Goal: Information Seeking & Learning: Learn about a topic

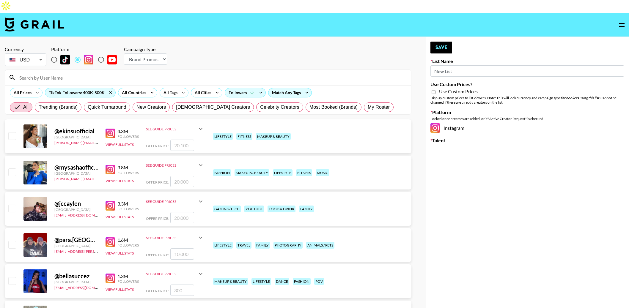
select select "Brand"
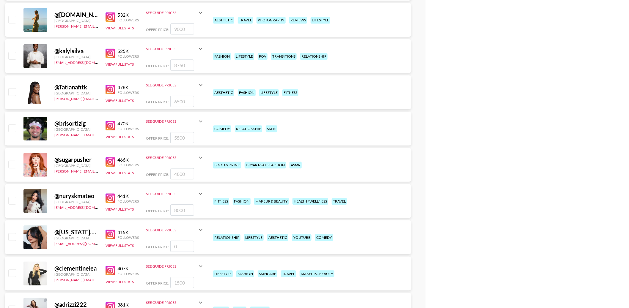
click at [111, 194] on img at bounding box center [111, 199] width 10 height 10
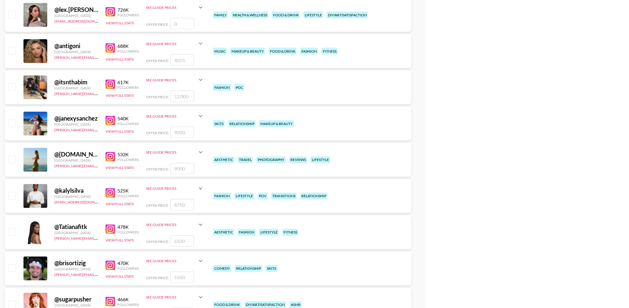
scroll to position [0, 0]
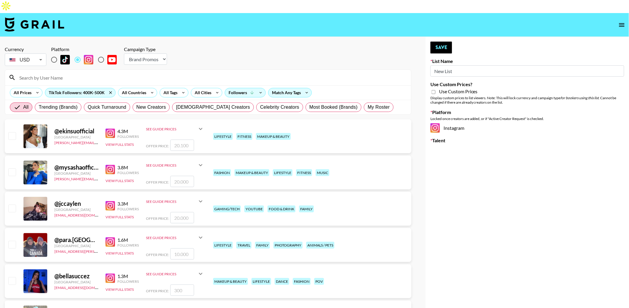
click at [101, 54] on input "radio" at bounding box center [101, 60] width 12 height 12
radio input "true"
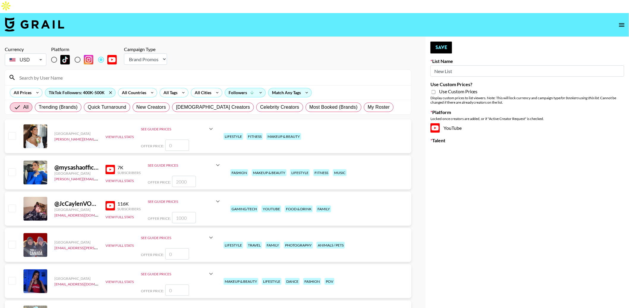
click at [53, 54] on input "radio" at bounding box center [54, 60] width 12 height 12
radio input "true"
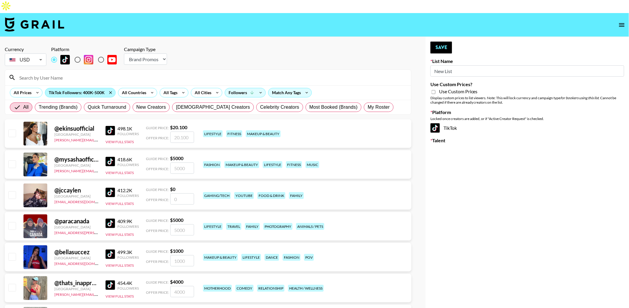
click at [93, 88] on div "TikTok Followers: 400K-500K" at bounding box center [80, 92] width 70 height 9
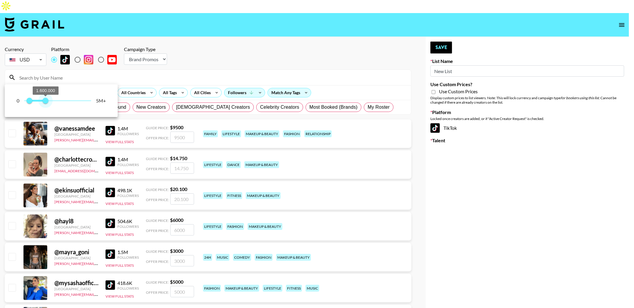
type input "1500000"
drag, startPoint x: 30, startPoint y: 101, endPoint x: 45, endPoint y: 102, distance: 14.4
click at [45, 102] on span "1.500.000" at bounding box center [44, 101] width 6 height 6
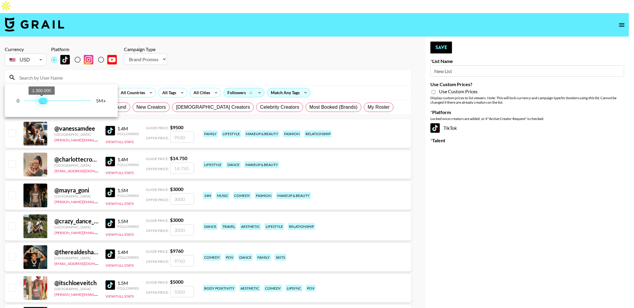
type input "1400000"
drag, startPoint x: 29, startPoint y: 101, endPoint x: 43, endPoint y: 101, distance: 14.0
click at [43, 101] on span "1.400.000" at bounding box center [43, 101] width 6 height 6
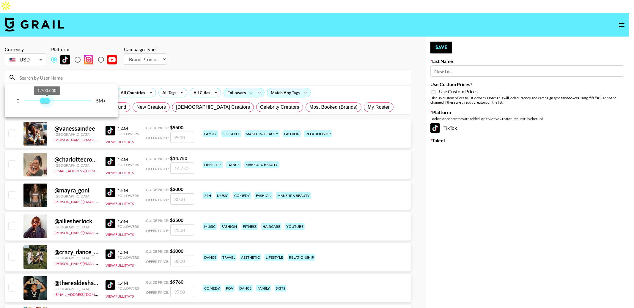
type input "1600000"
click at [46, 101] on span "1.600.000" at bounding box center [46, 101] width 6 height 6
click at [206, 30] on div at bounding box center [317, 154] width 634 height 308
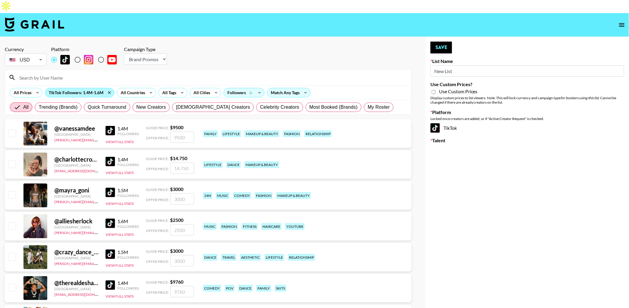
click at [68, 88] on div "TikTok Followers: 1.4M-1.6M" at bounding box center [79, 92] width 69 height 9
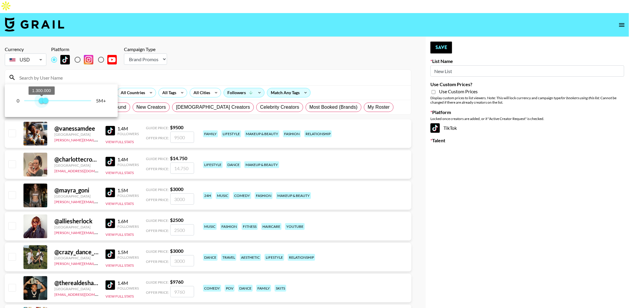
type input "1400000"
click at [43, 100] on span "1.400.000 1.600.000" at bounding box center [57, 100] width 67 height 9
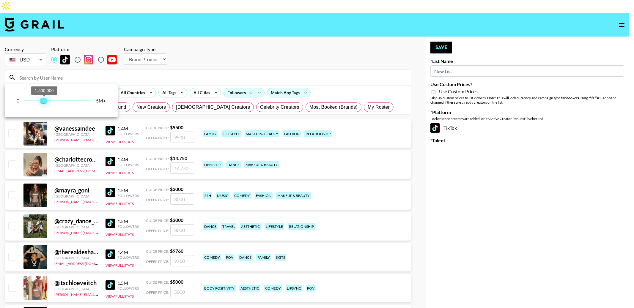
type input "1400000"
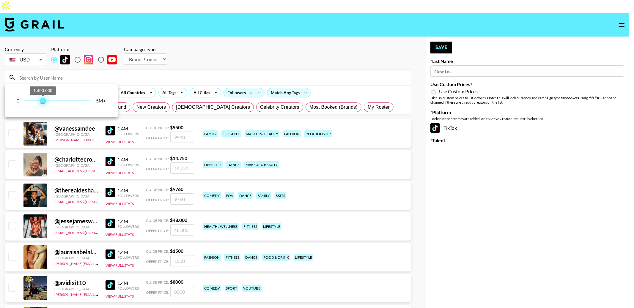
drag, startPoint x: 48, startPoint y: 100, endPoint x: 43, endPoint y: 101, distance: 5.1
click at [43, 101] on span "1.400.000 1.400.000" at bounding box center [57, 100] width 67 height 9
click at [160, 49] on div at bounding box center [317, 154] width 634 height 308
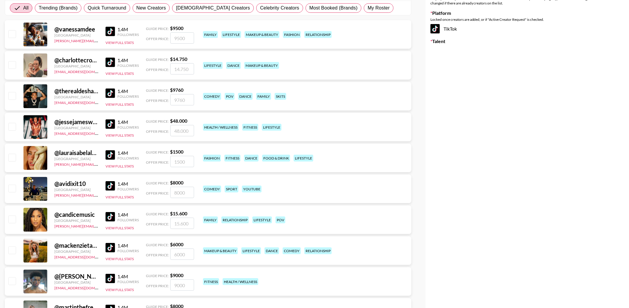
scroll to position [100, 0]
click at [110, 26] on img at bounding box center [111, 31] width 10 height 10
click at [119, 40] on button "View Full Stats" at bounding box center [120, 42] width 28 height 4
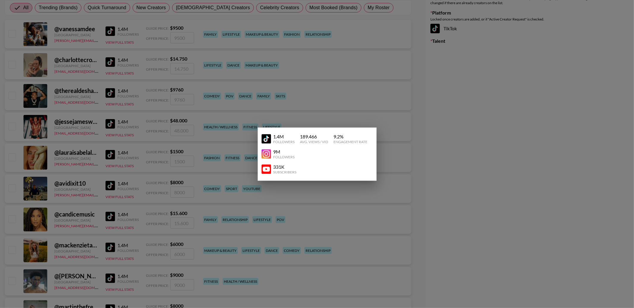
click at [119, 29] on div at bounding box center [317, 154] width 634 height 308
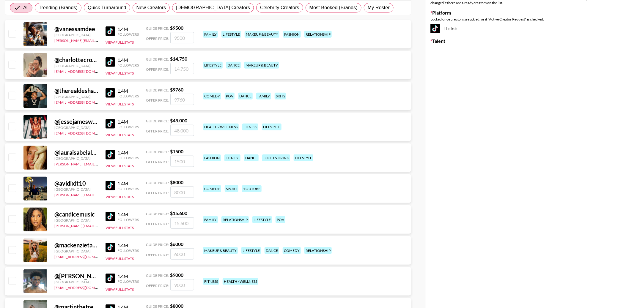
click at [110, 181] on img at bounding box center [111, 186] width 10 height 10
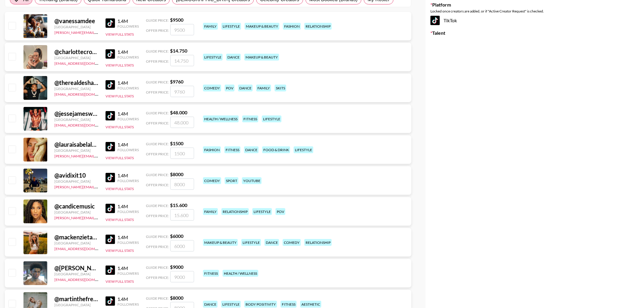
scroll to position [114, 0]
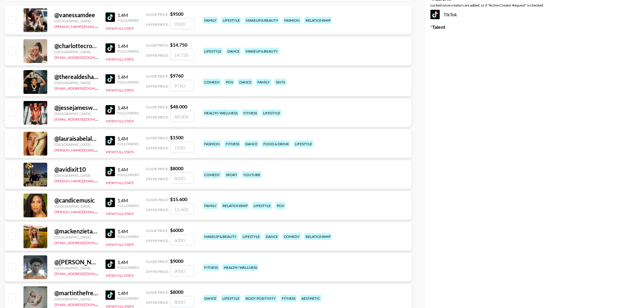
click at [112, 198] on img at bounding box center [111, 203] width 10 height 10
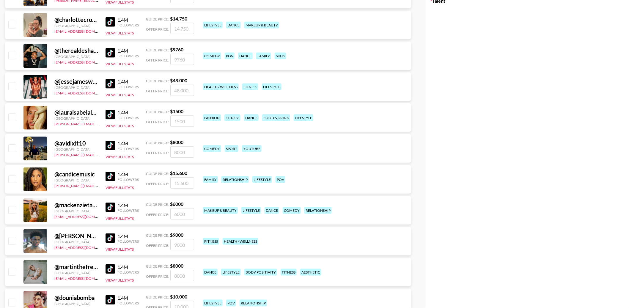
scroll to position [141, 0]
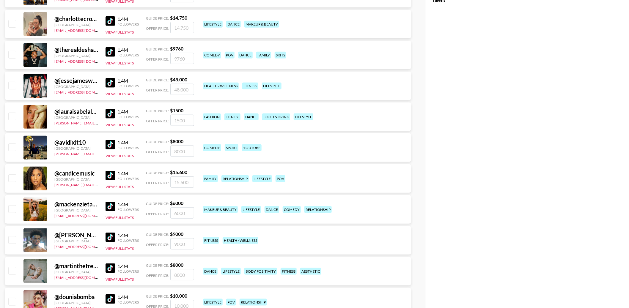
click at [110, 202] on img at bounding box center [111, 207] width 10 height 10
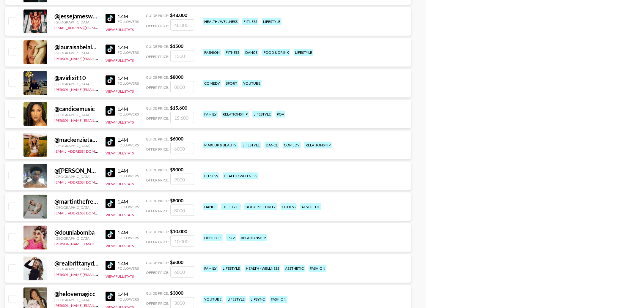
scroll to position [206, 0]
click at [109, 199] on img at bounding box center [111, 204] width 10 height 10
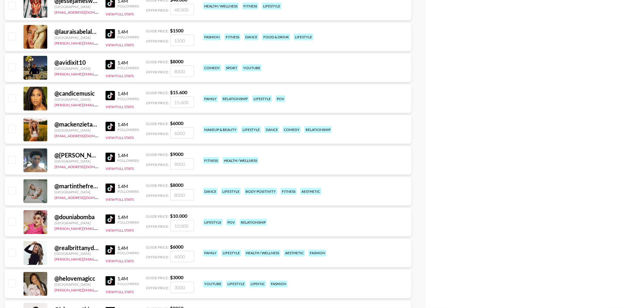
scroll to position [221, 0]
click at [112, 245] on img at bounding box center [111, 250] width 10 height 10
click at [319, 94] on div "@ candicemusic United States [PERSON_NAME][EMAIL_ADDRESS][DOMAIN_NAME] 1.4M Fol…" at bounding box center [208, 98] width 407 height 29
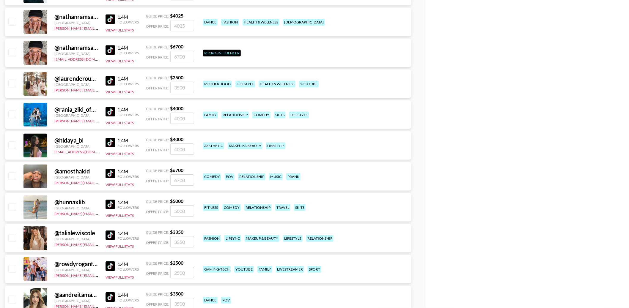
scroll to position [0, 0]
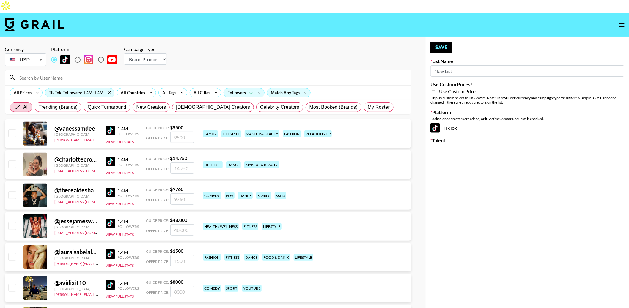
click at [147, 54] on select "Choose Type... Song Promos Brand Promos" at bounding box center [145, 59] width 43 height 11
select select "Song"
click at [124, 54] on select "Choose Type... Song Promos Brand Promos" at bounding box center [145, 59] width 43 height 11
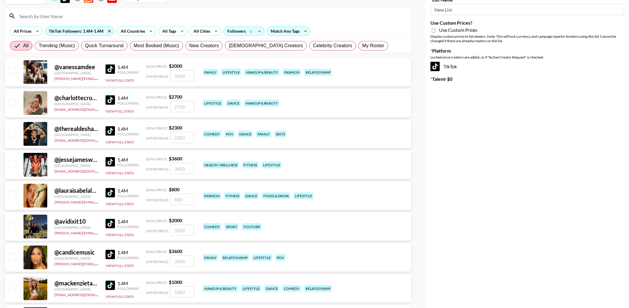
scroll to position [63, 0]
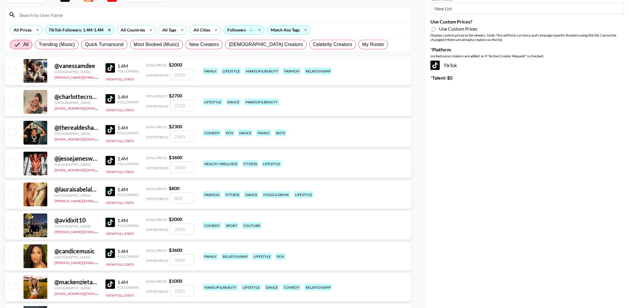
click at [112, 94] on img at bounding box center [111, 99] width 10 height 10
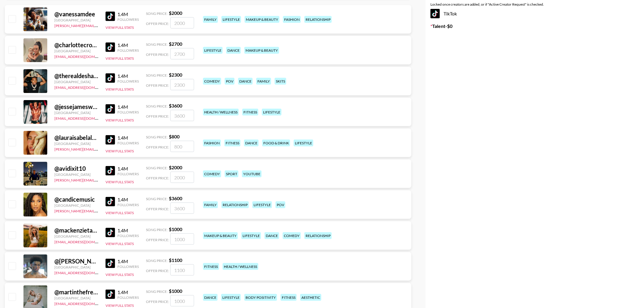
scroll to position [0, 0]
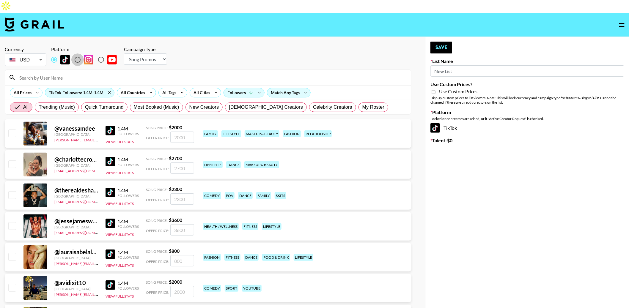
click at [78, 54] on input "radio" at bounding box center [77, 60] width 12 height 12
radio input "true"
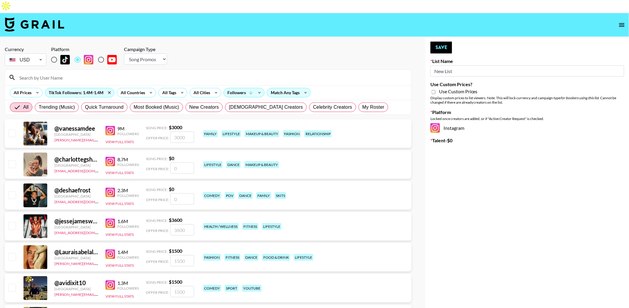
click at [142, 54] on select "Choose Type... Song Promos Brand Promos" at bounding box center [145, 59] width 43 height 11
click at [82, 88] on div "TikTok Followers: 1.4M-1.4M" at bounding box center [79, 92] width 69 height 9
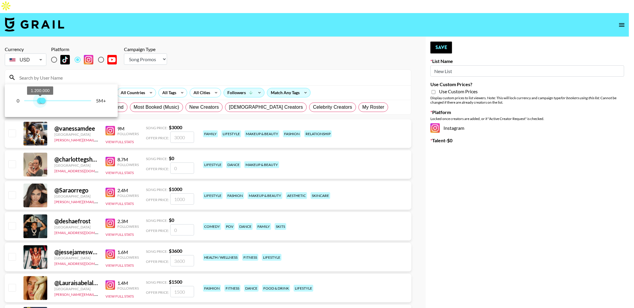
type input "1300000"
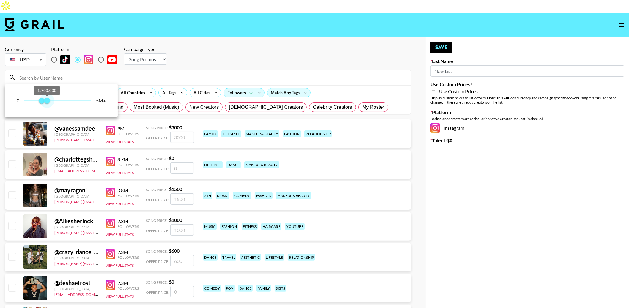
type input "2000000"
drag, startPoint x: 41, startPoint y: 100, endPoint x: 51, endPoint y: 103, distance: 10.2
click at [50, 103] on span "1.700.000" at bounding box center [47, 101] width 6 height 6
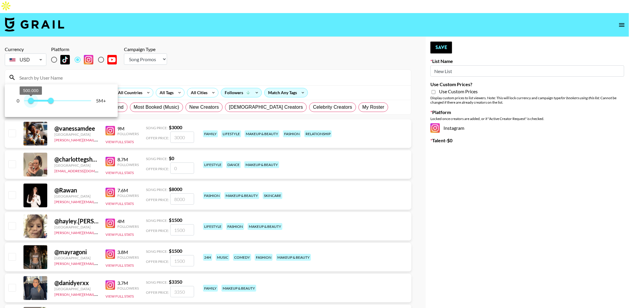
type input "400000"
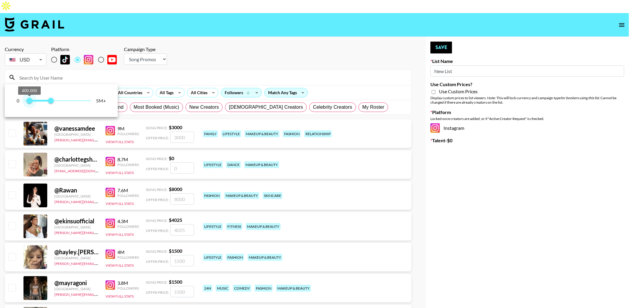
drag, startPoint x: 40, startPoint y: 101, endPoint x: 29, endPoint y: 101, distance: 10.1
click at [29, 101] on span "400.000" at bounding box center [29, 101] width 6 height 6
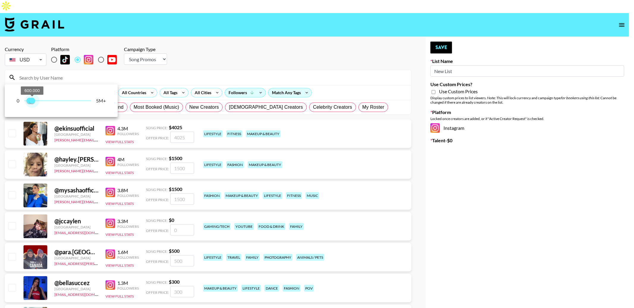
type input "500000"
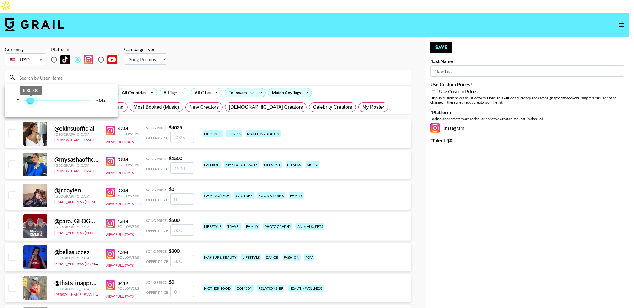
drag, startPoint x: 51, startPoint y: 101, endPoint x: 31, endPoint y: 101, distance: 20.5
click at [31, 101] on span "500.000" at bounding box center [31, 101] width 6 height 6
click at [253, 46] on div at bounding box center [317, 154] width 634 height 308
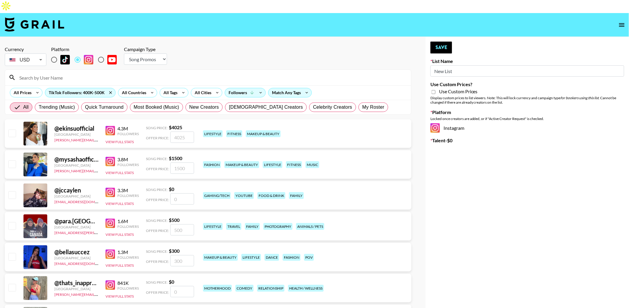
click at [41, 17] on img at bounding box center [34, 24] width 59 height 14
